Goal: Information Seeking & Learning: Check status

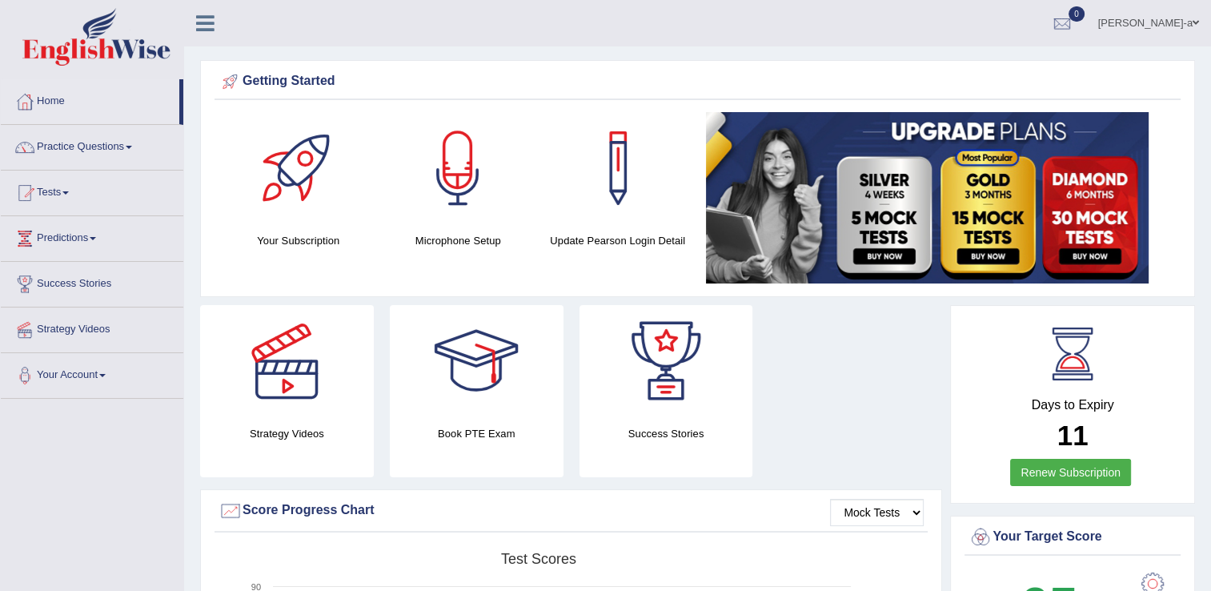
scroll to position [46, 0]
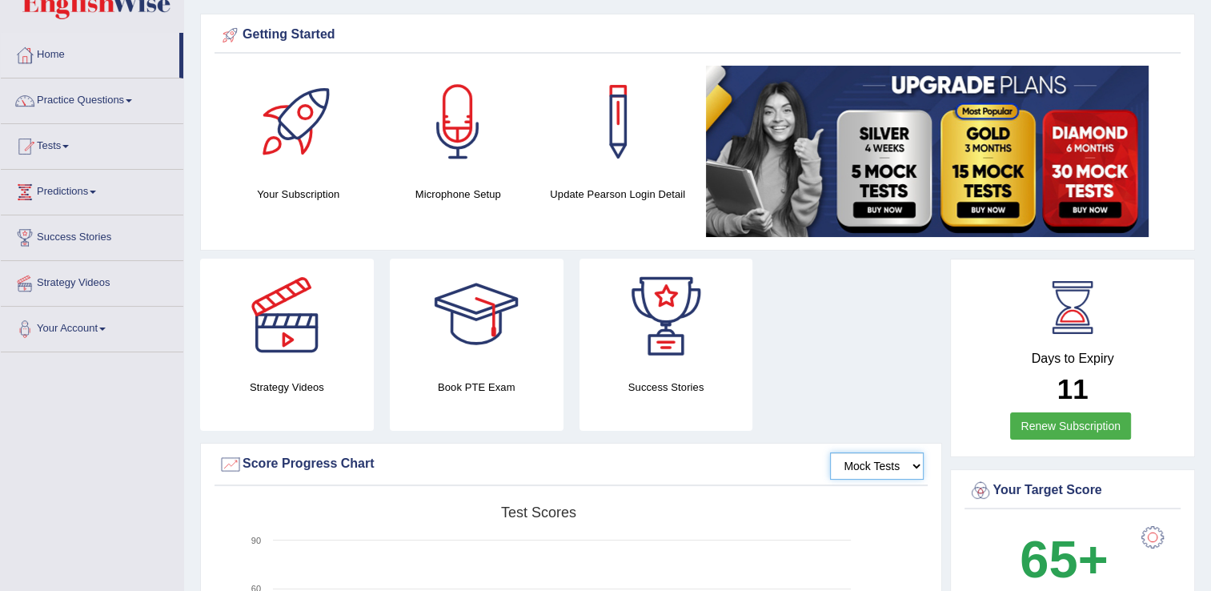
click at [916, 467] on select "Mock Tests" at bounding box center [877, 465] width 94 height 27
click at [830, 452] on select "Mock Tests" at bounding box center [877, 465] width 94 height 27
click at [45, 142] on link "Tests" at bounding box center [92, 144] width 183 height 40
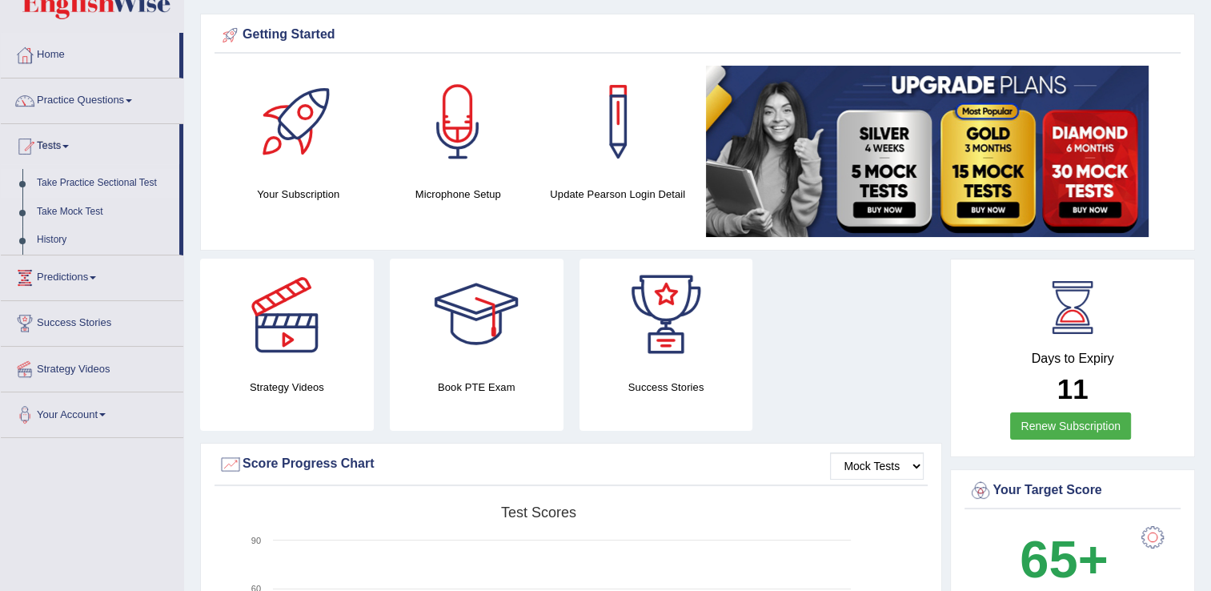
click at [84, 175] on link "Take Practice Sectional Test" at bounding box center [105, 183] width 150 height 29
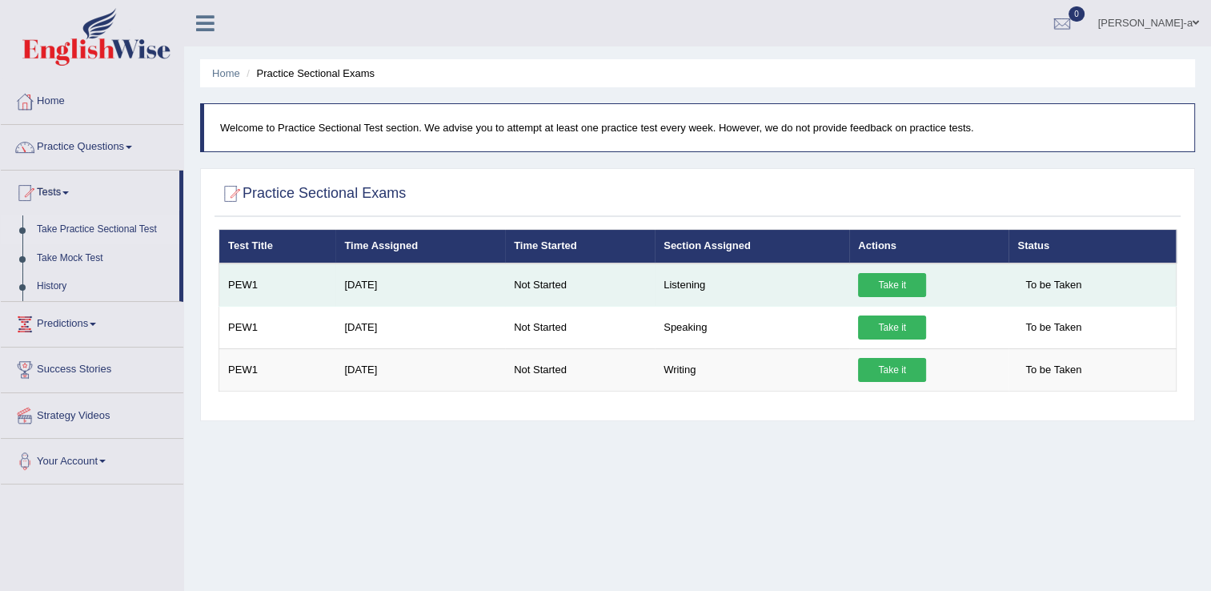
click at [890, 284] on link "Take it" at bounding box center [892, 285] width 68 height 24
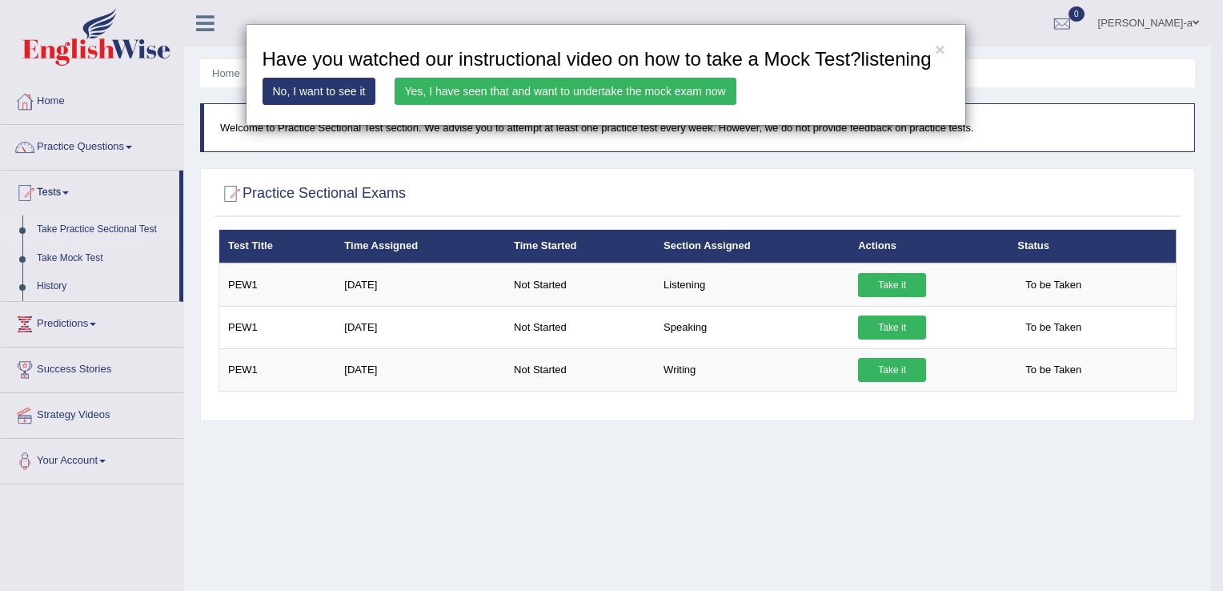
click at [666, 94] on link "Yes, I have seen that and want to undertake the mock exam now" at bounding box center [566, 91] width 342 height 27
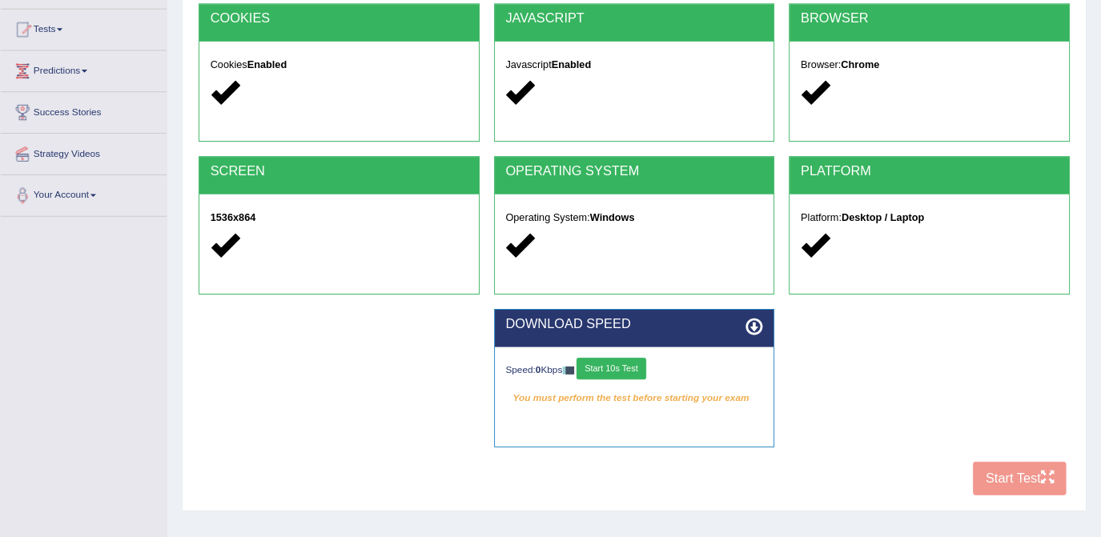
scroll to position [250, 0]
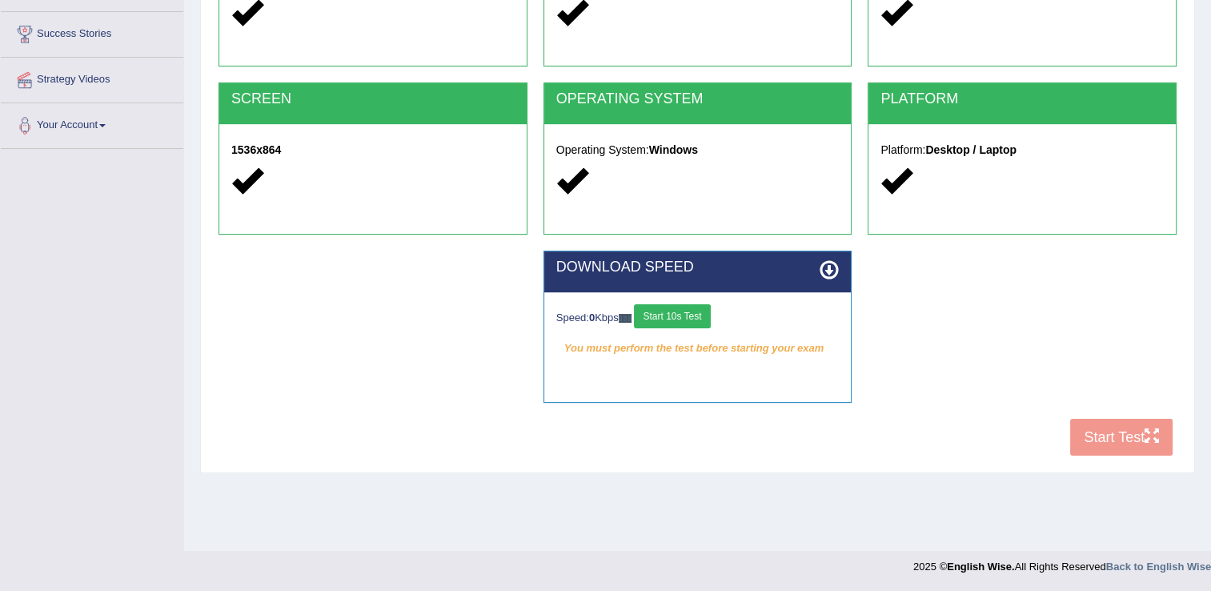
click at [676, 319] on button "Start 10s Test" at bounding box center [672, 316] width 76 height 24
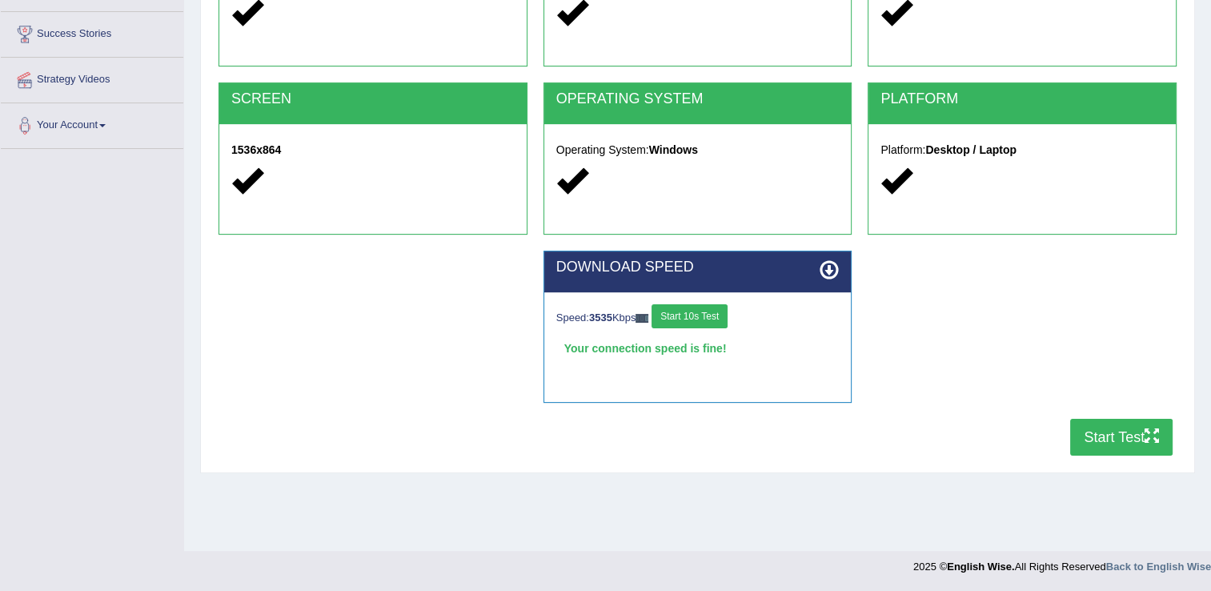
click at [1114, 437] on button "Start Test" at bounding box center [1121, 437] width 102 height 37
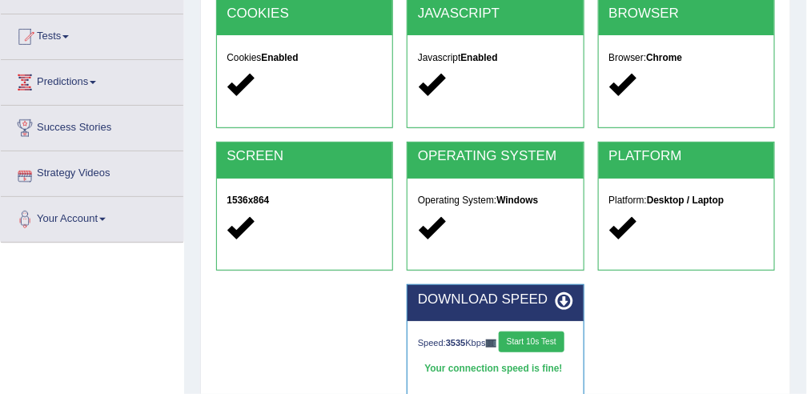
scroll to position [155, 0]
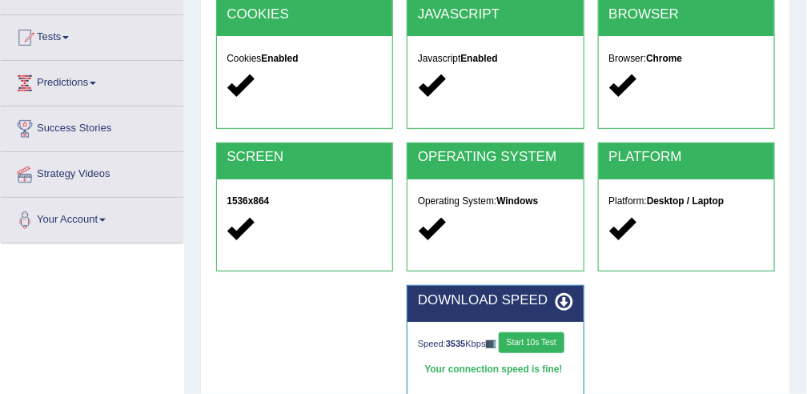
click at [532, 332] on button "Start 10s Test" at bounding box center [531, 342] width 65 height 21
click at [70, 31] on link "Tests" at bounding box center [92, 35] width 183 height 40
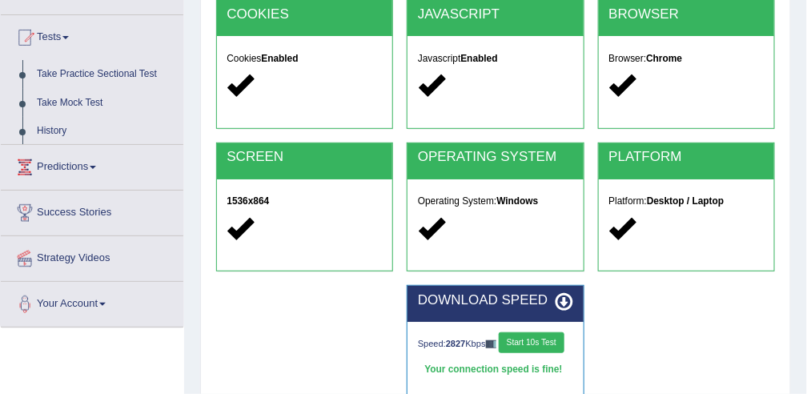
click at [70, 31] on link "Tests" at bounding box center [92, 35] width 183 height 40
click at [70, 31] on link "Tests" at bounding box center [90, 35] width 179 height 40
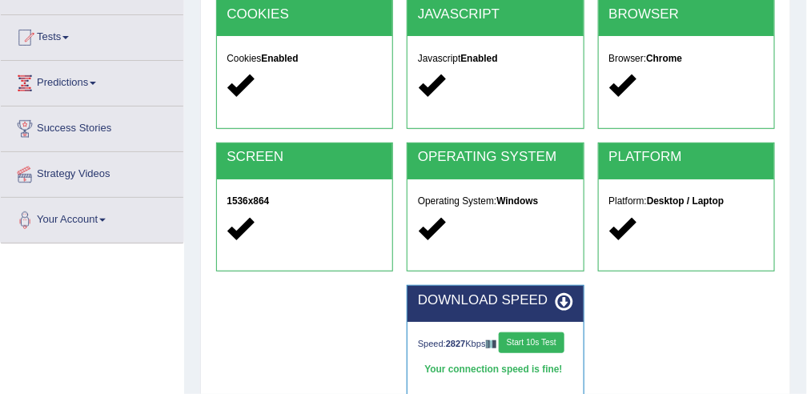
click at [70, 31] on link "Tests" at bounding box center [92, 35] width 183 height 40
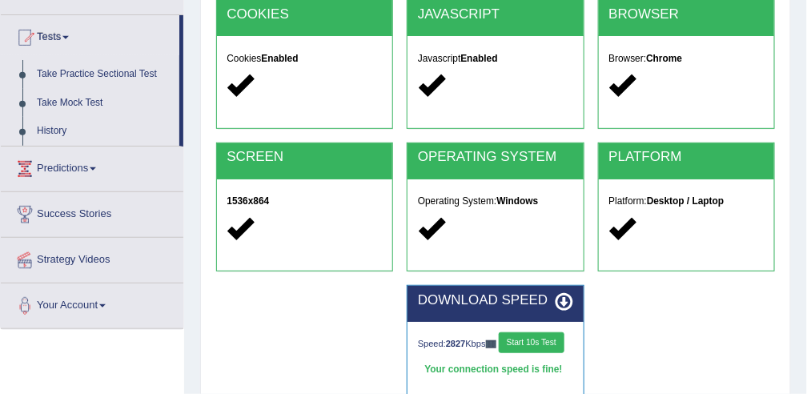
click at [523, 334] on button "Start 10s Test" at bounding box center [531, 342] width 65 height 21
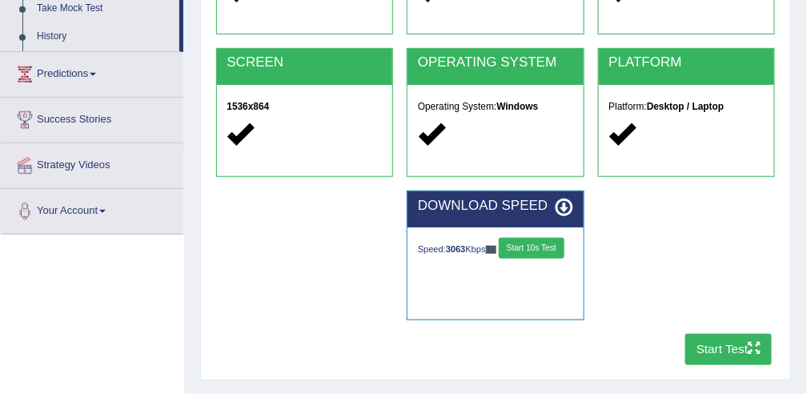
scroll to position [251, 0]
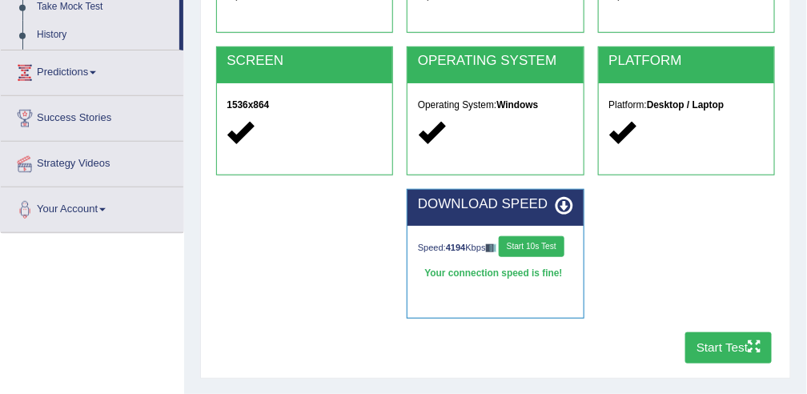
click at [719, 341] on button "Start Test" at bounding box center [728, 347] width 87 height 31
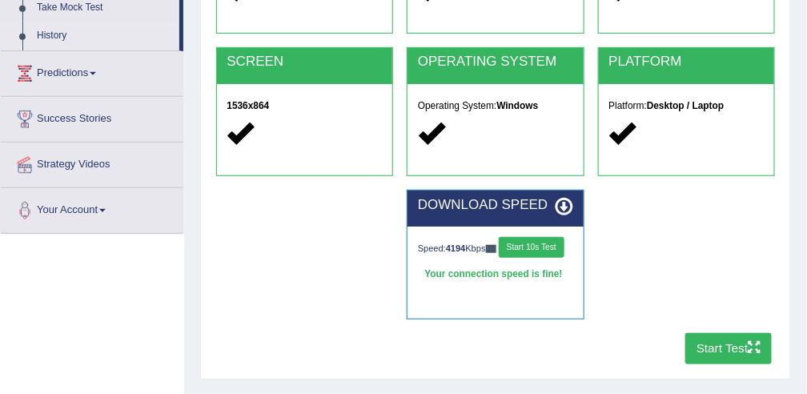
scroll to position [251, 0]
click at [82, 66] on link "Predictions" at bounding box center [92, 71] width 183 height 40
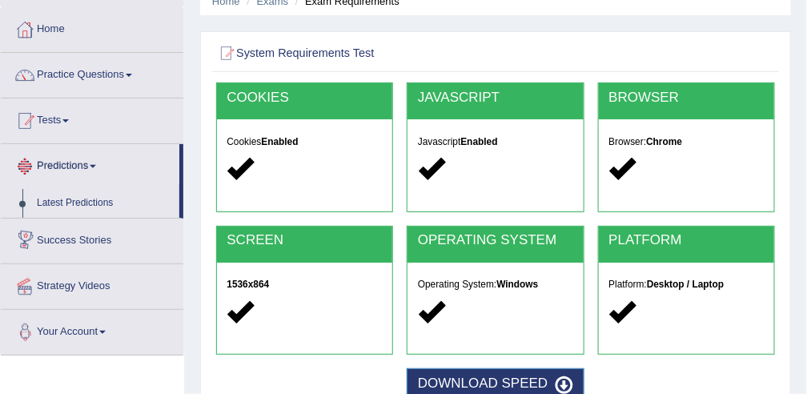
scroll to position [71, 0]
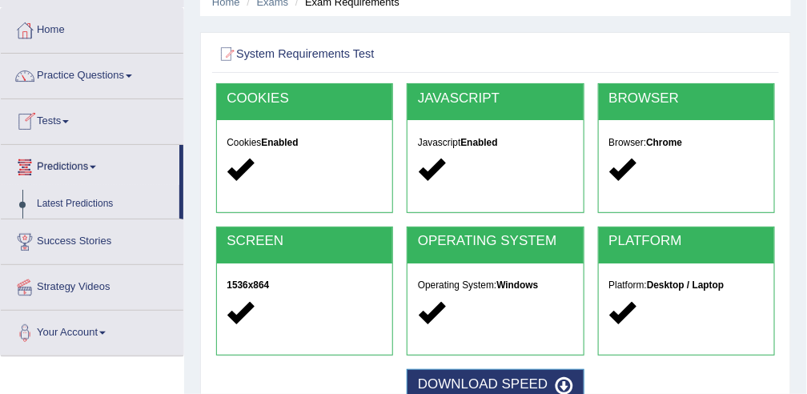
click at [65, 116] on link "Tests" at bounding box center [92, 119] width 183 height 40
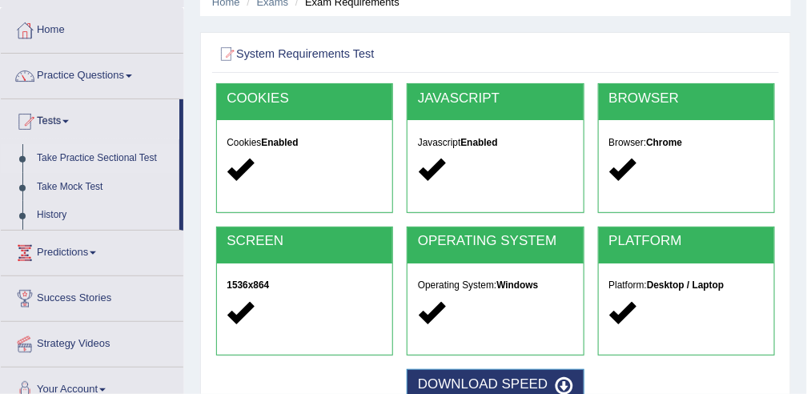
click at [78, 158] on link "Take Practice Sectional Test" at bounding box center [105, 158] width 150 height 29
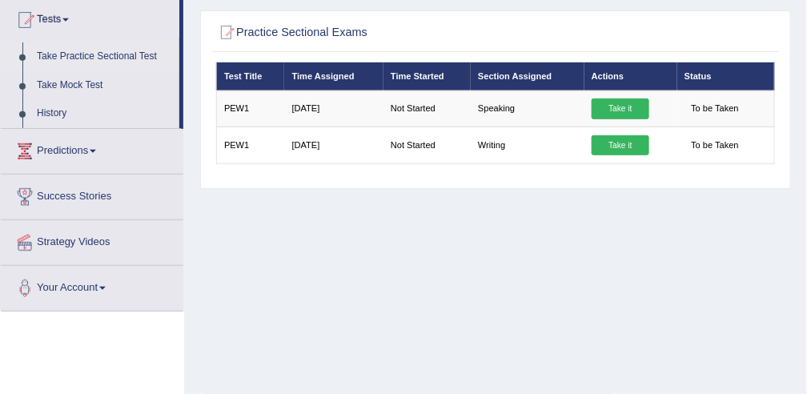
scroll to position [172, 0]
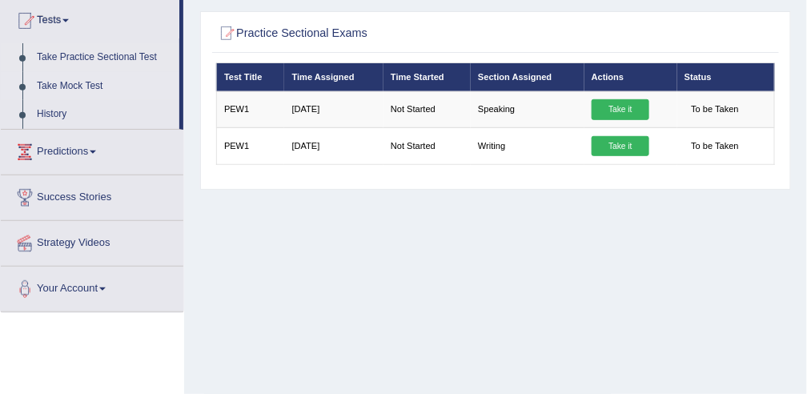
click at [60, 81] on link "Take Mock Test" at bounding box center [105, 86] width 150 height 29
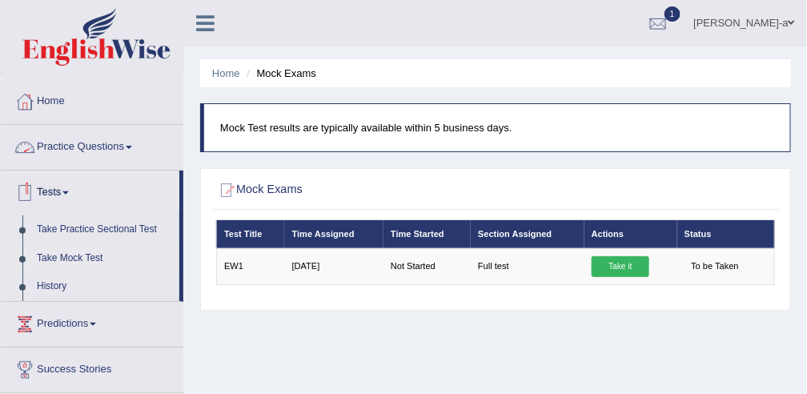
click at [50, 184] on link "Tests" at bounding box center [90, 190] width 179 height 40
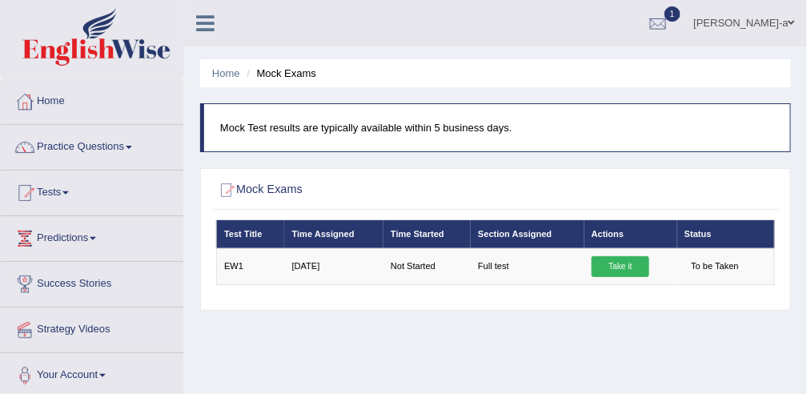
click at [69, 191] on span at bounding box center [65, 192] width 6 height 3
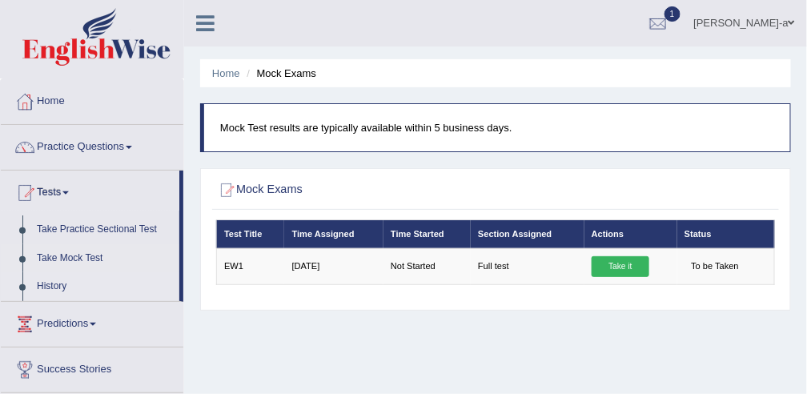
click at [65, 283] on link "History" at bounding box center [105, 286] width 150 height 29
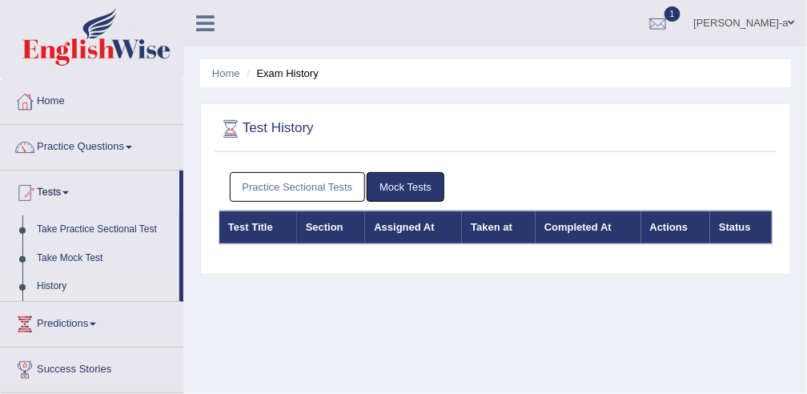
click at [280, 183] on link "Practice Sectional Tests" at bounding box center [298, 187] width 136 height 30
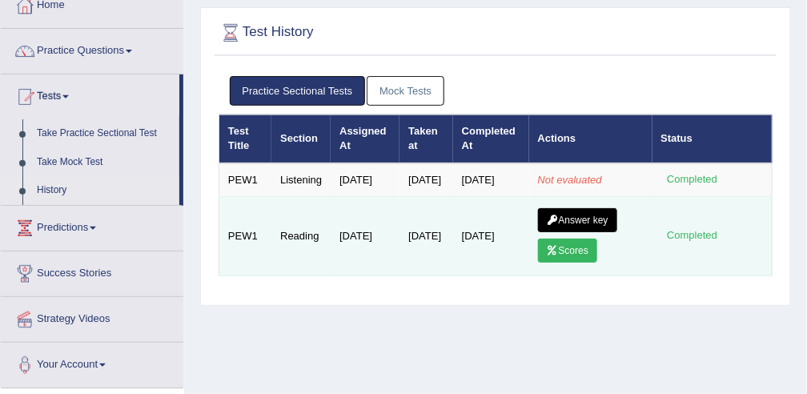
scroll to position [97, 0]
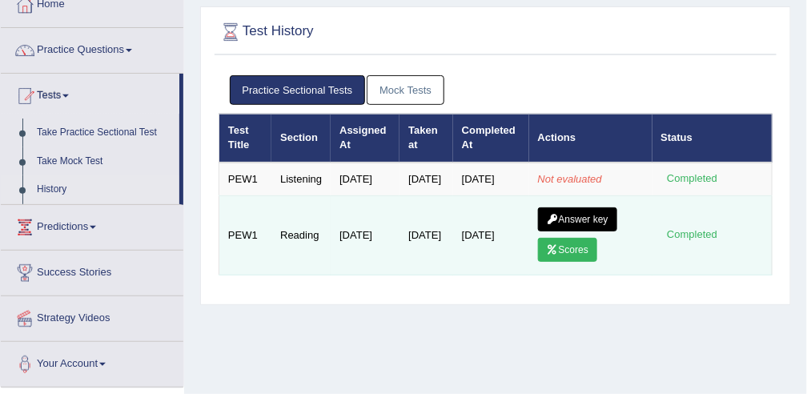
click at [554, 255] on icon at bounding box center [553, 250] width 12 height 10
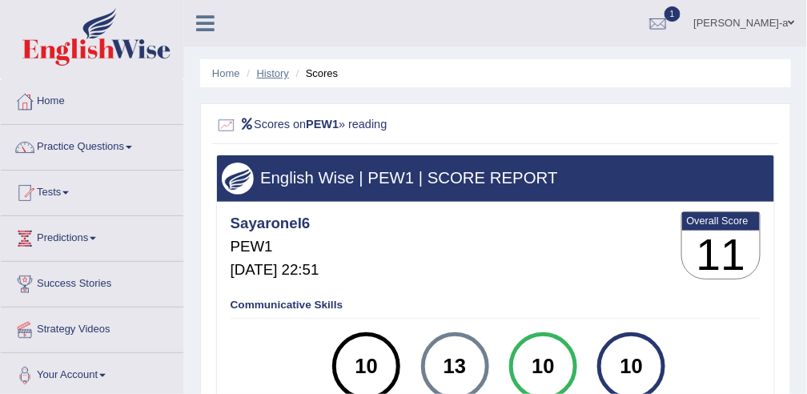
click at [259, 76] on link "History" at bounding box center [273, 73] width 32 height 12
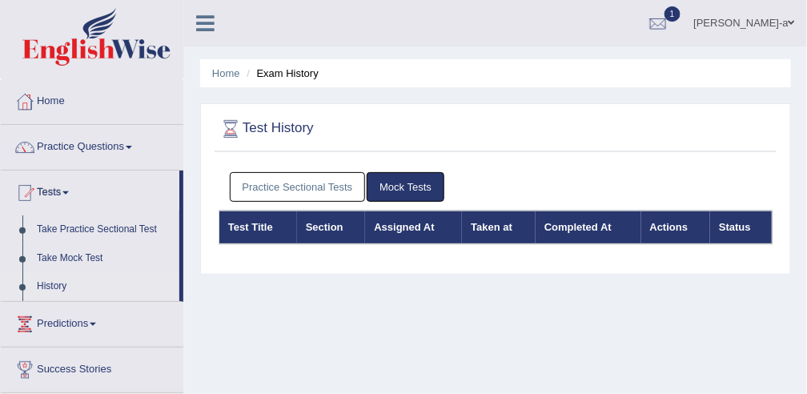
click at [337, 194] on link "Practice Sectional Tests" at bounding box center [298, 187] width 136 height 30
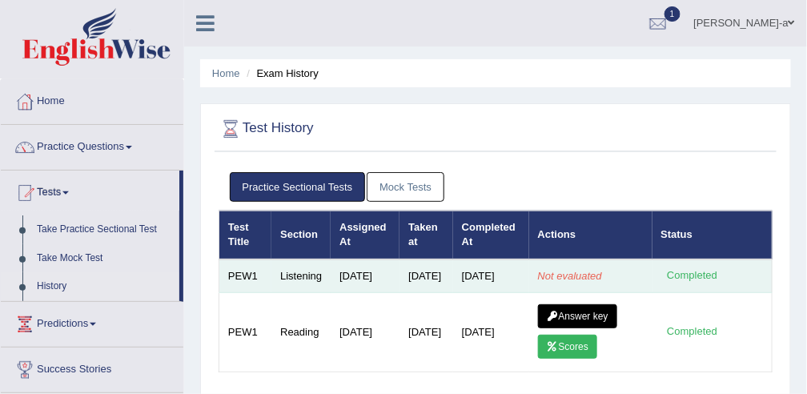
click at [527, 292] on td "[DATE]" at bounding box center [491, 276] width 76 height 34
click at [540, 279] on em "Not evaluated" at bounding box center [570, 276] width 64 height 12
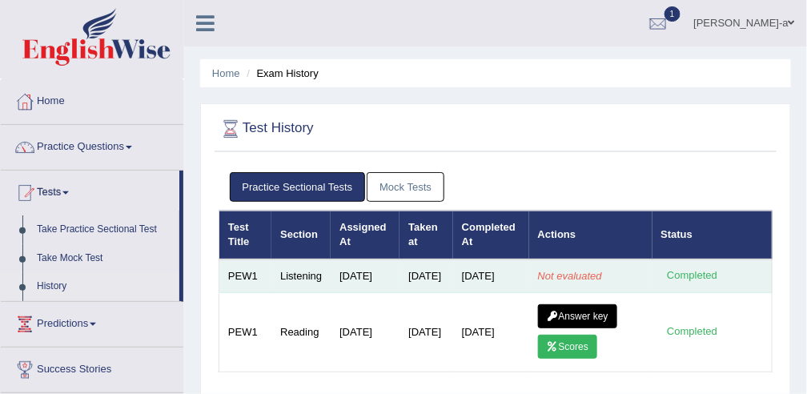
click at [467, 271] on td "[DATE]" at bounding box center [491, 276] width 76 height 34
click at [301, 279] on td "Listening" at bounding box center [300, 276] width 59 height 34
click at [643, 282] on td "Not evaluated" at bounding box center [590, 276] width 123 height 34
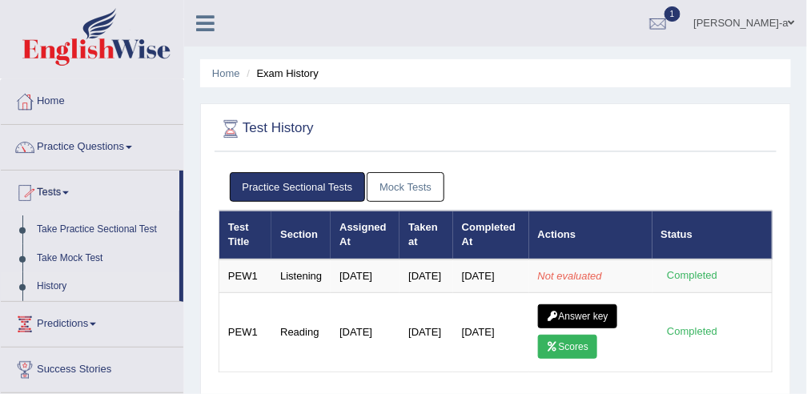
click at [69, 191] on span at bounding box center [65, 192] width 6 height 3
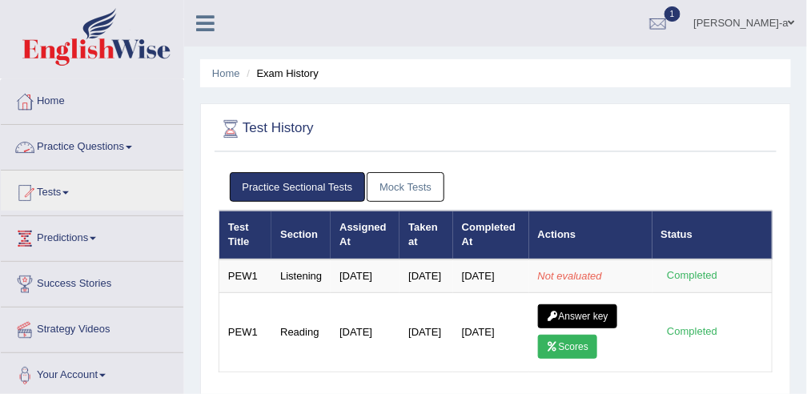
click at [74, 145] on link "Practice Questions" at bounding box center [92, 145] width 183 height 40
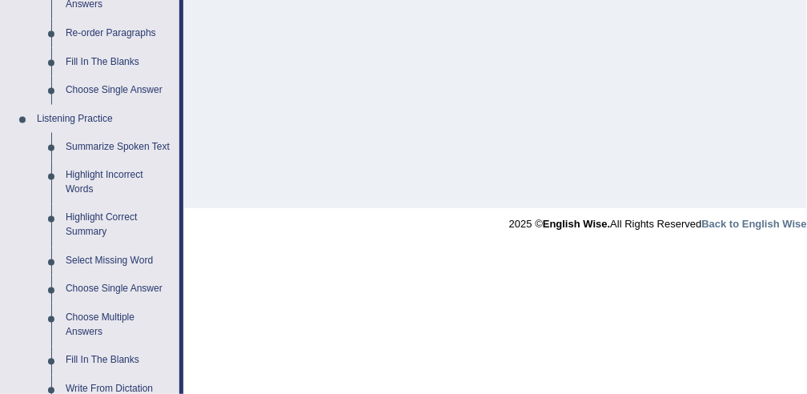
scroll to position [836, 0]
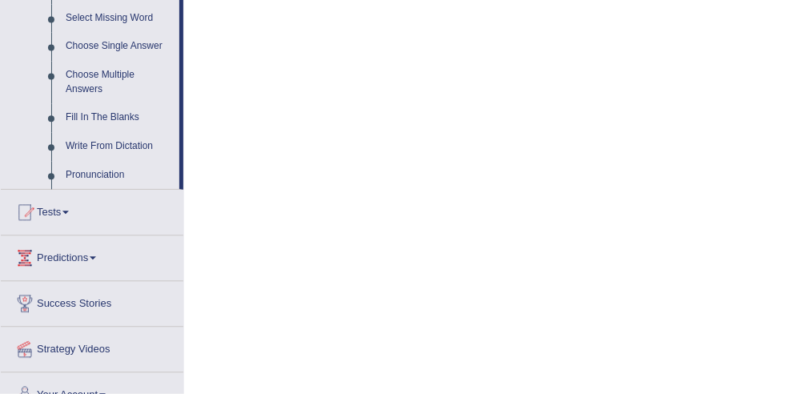
click at [62, 207] on link "Tests" at bounding box center [92, 210] width 183 height 40
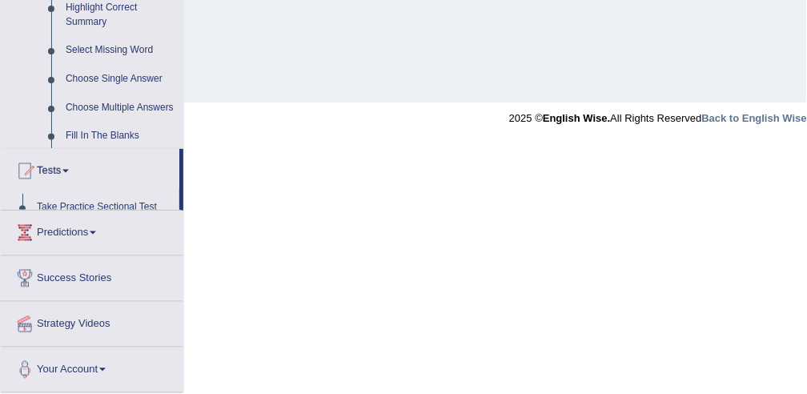
scroll to position [446, 0]
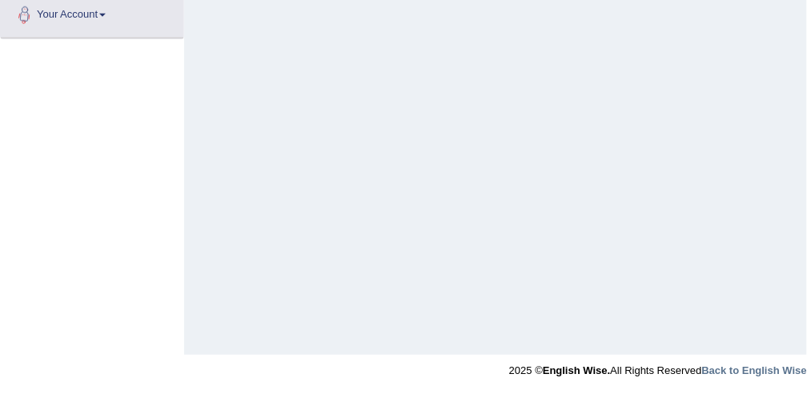
click at [59, 5] on link "Your Account" at bounding box center [92, 13] width 183 height 40
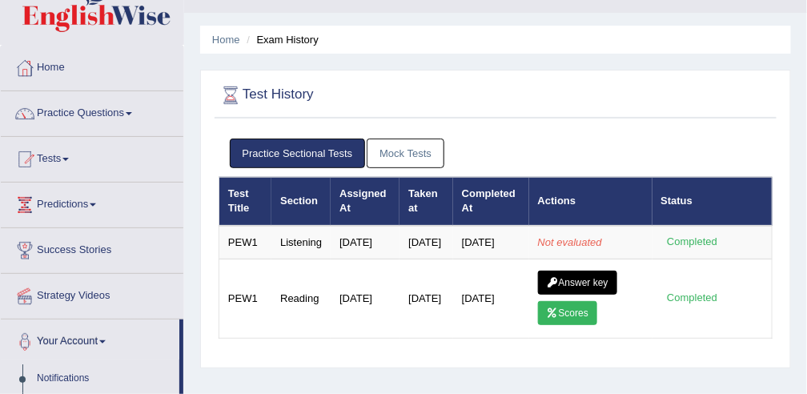
scroll to position [0, 0]
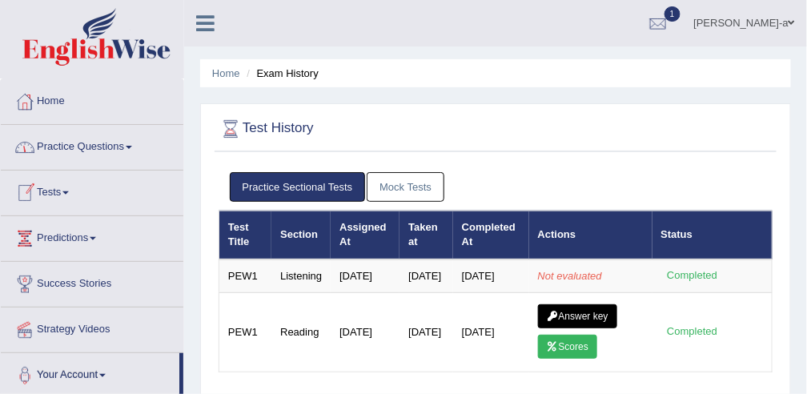
click at [66, 189] on link "Tests" at bounding box center [92, 190] width 183 height 40
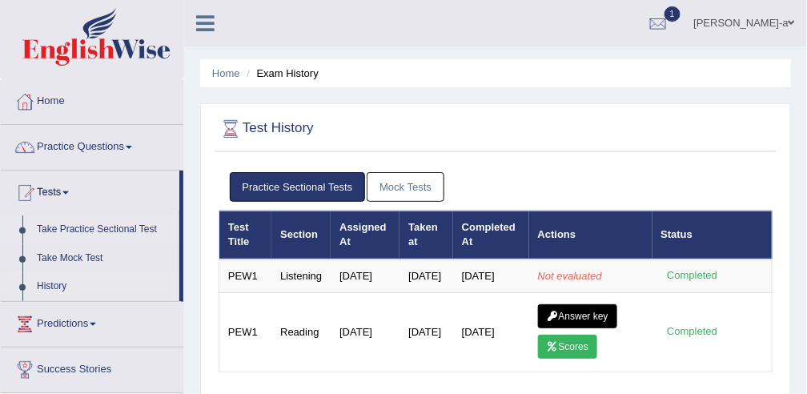
click at [93, 228] on link "Take Practice Sectional Test" at bounding box center [105, 229] width 150 height 29
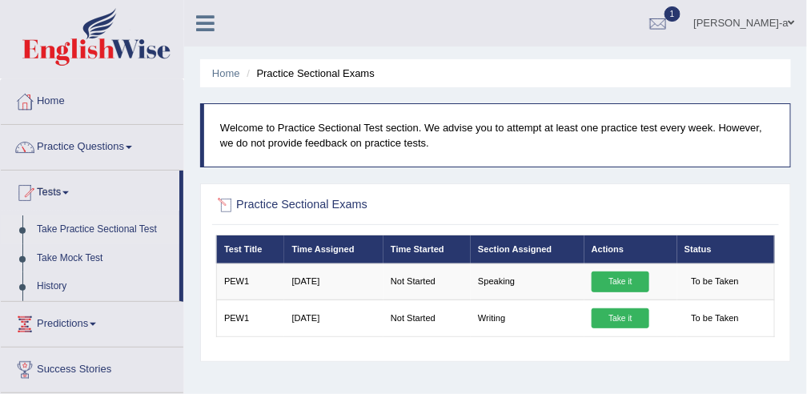
click at [229, 204] on div at bounding box center [226, 205] width 21 height 21
click at [94, 256] on link "Take Mock Test" at bounding box center [105, 258] width 150 height 29
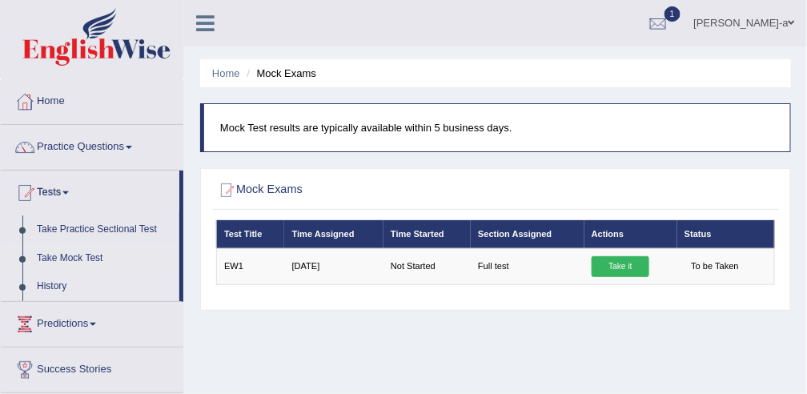
click at [58, 283] on link "History" at bounding box center [105, 286] width 150 height 29
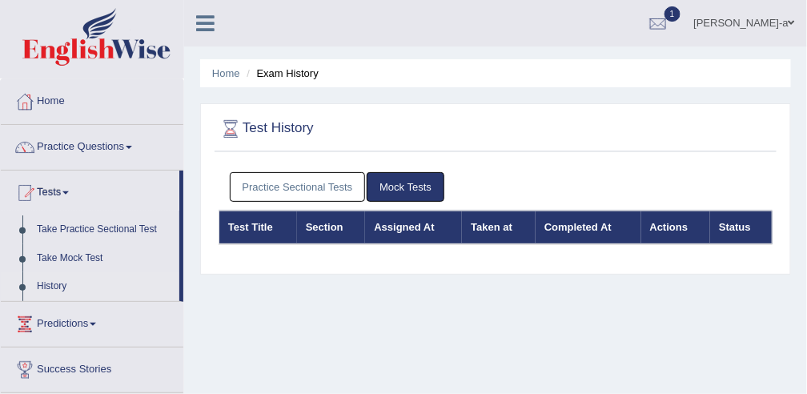
click at [58, 283] on link "History" at bounding box center [105, 286] width 150 height 29
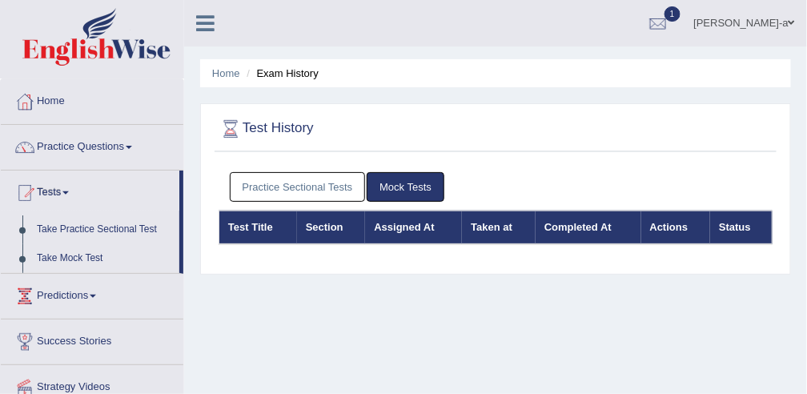
drag, startPoint x: 0, startPoint y: 0, endPoint x: 58, endPoint y: 283, distance: 289.2
click at [58, 283] on ul "Home Practice Questions Speaking Practice Read Aloud Repeat Sentence Describe I…" at bounding box center [92, 267] width 183 height 377
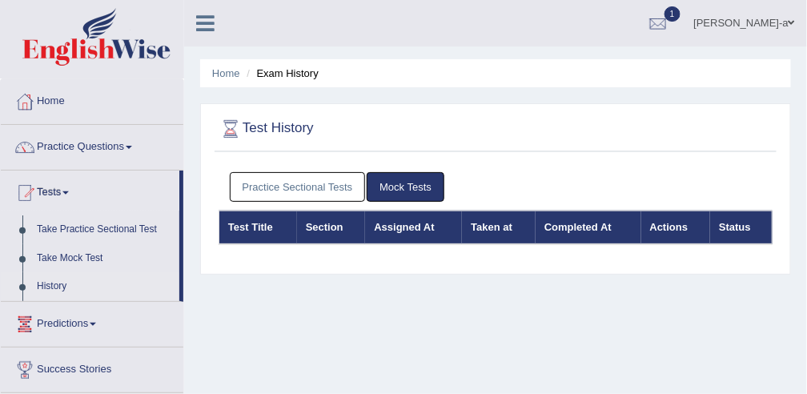
click at [96, 323] on span at bounding box center [93, 324] width 6 height 3
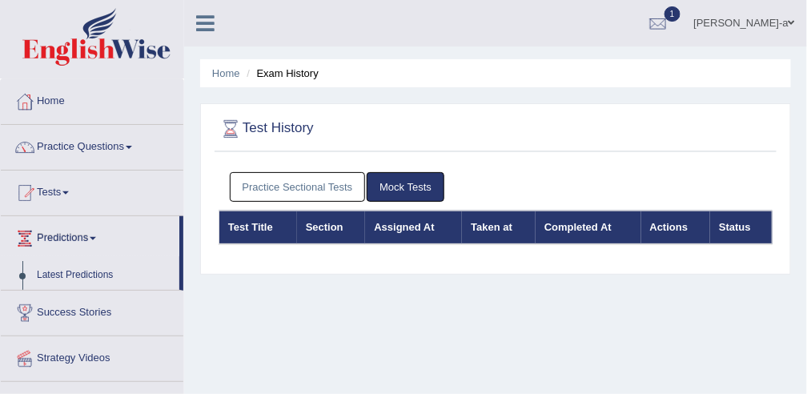
click at [94, 307] on link "Success Stories" at bounding box center [92, 311] width 183 height 40
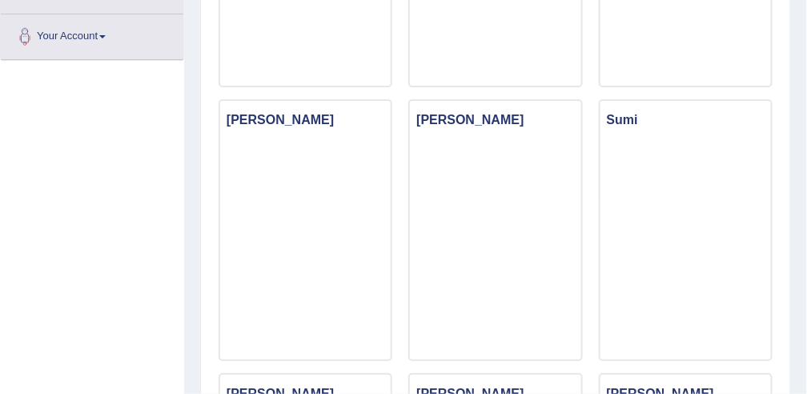
scroll to position [312, 0]
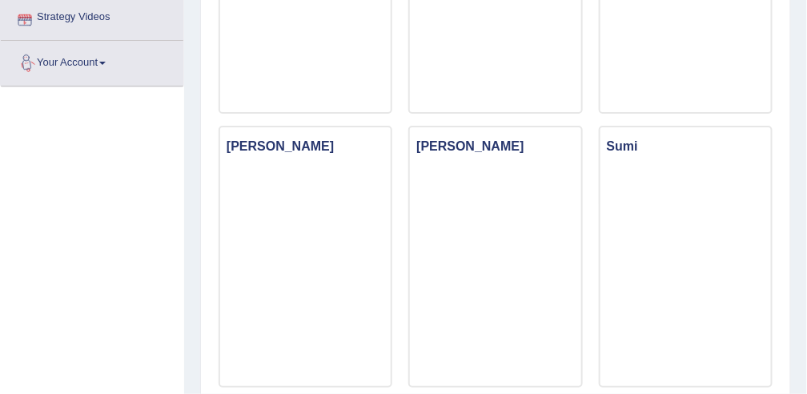
click at [69, 14] on link "Strategy Videos" at bounding box center [92, 15] width 183 height 40
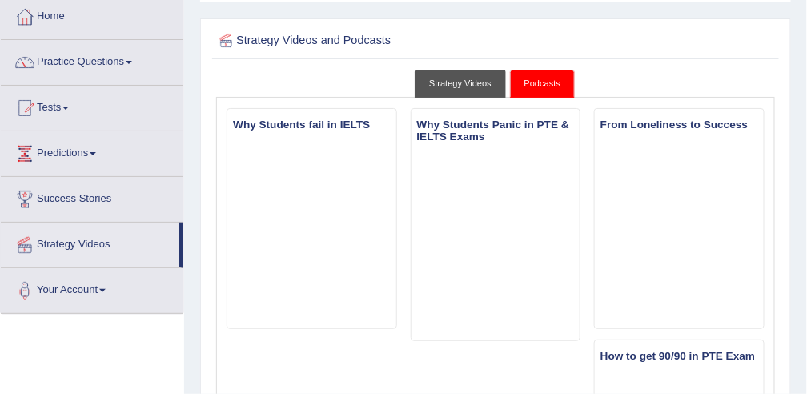
scroll to position [83, 0]
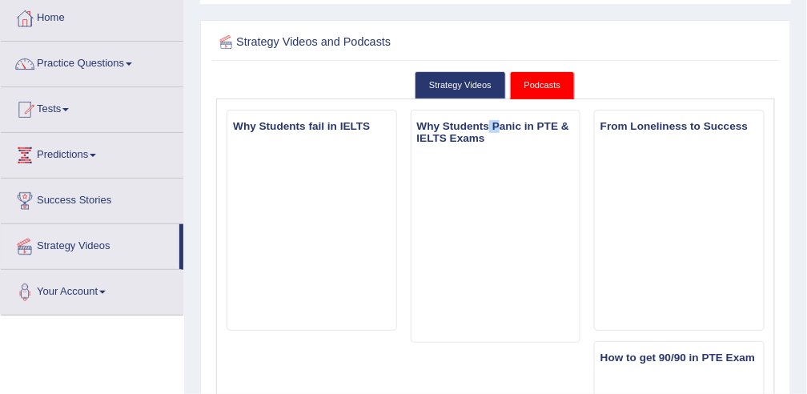
drag, startPoint x: 483, startPoint y: 103, endPoint x: 491, endPoint y: 112, distance: 11.9
click at [486, 98] on link "Strategy Videos" at bounding box center [460, 85] width 91 height 28
